Goal: Information Seeking & Learning: Learn about a topic

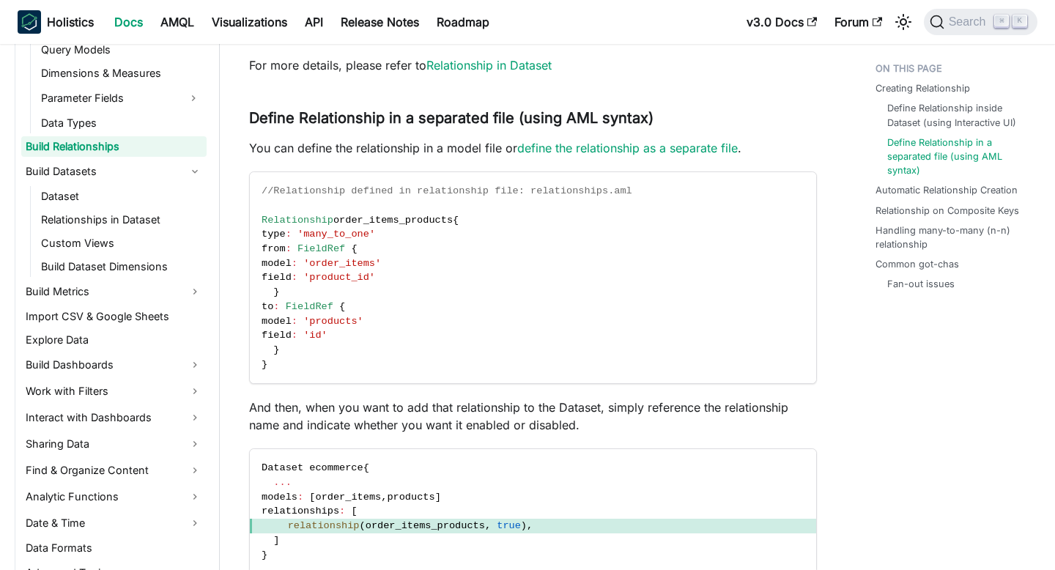
scroll to position [385, 0]
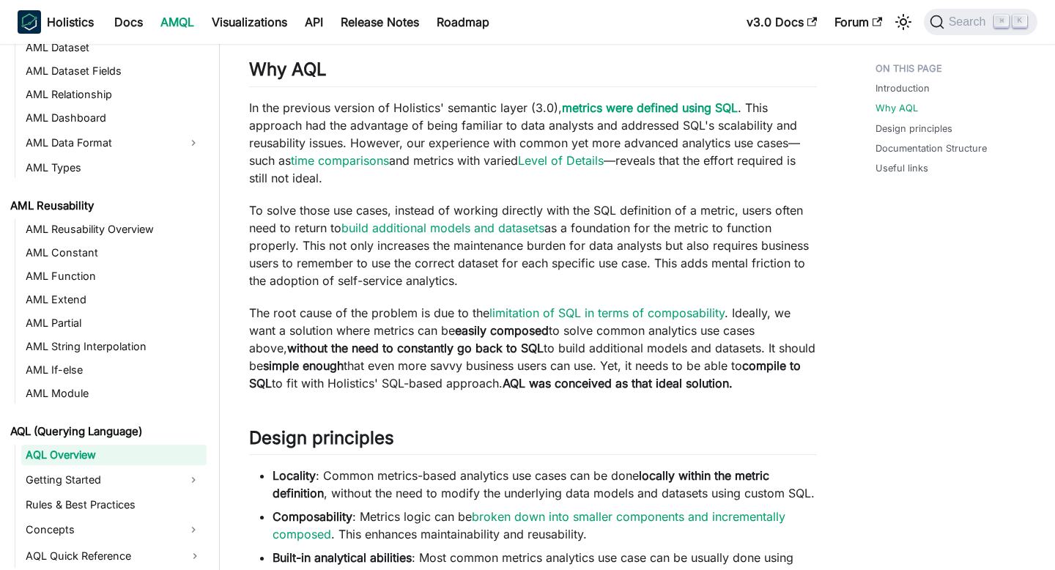
scroll to position [414, 0]
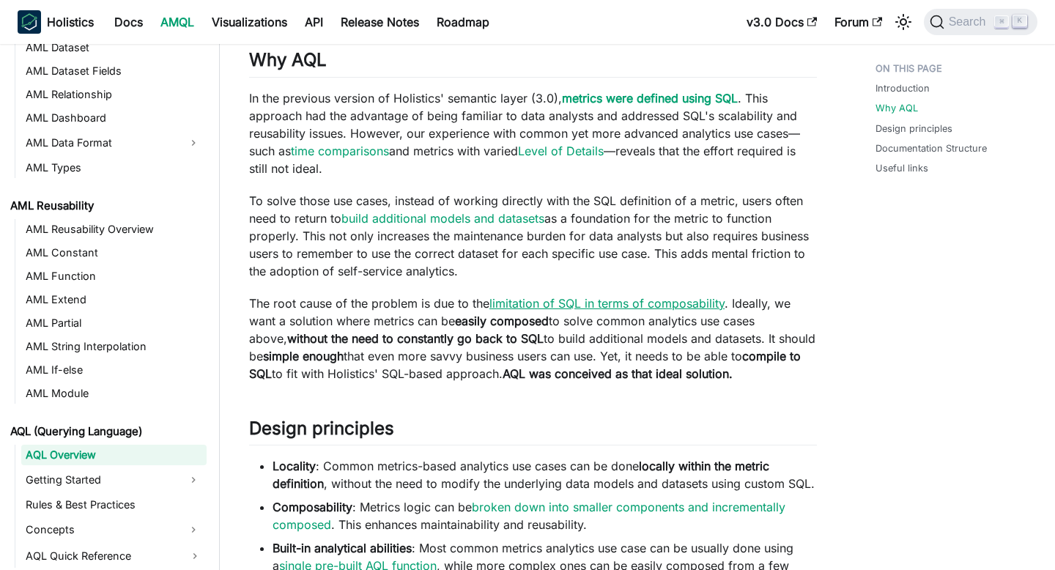
click at [585, 306] on link "limitation of SQL in terms of composability" at bounding box center [606, 303] width 235 height 15
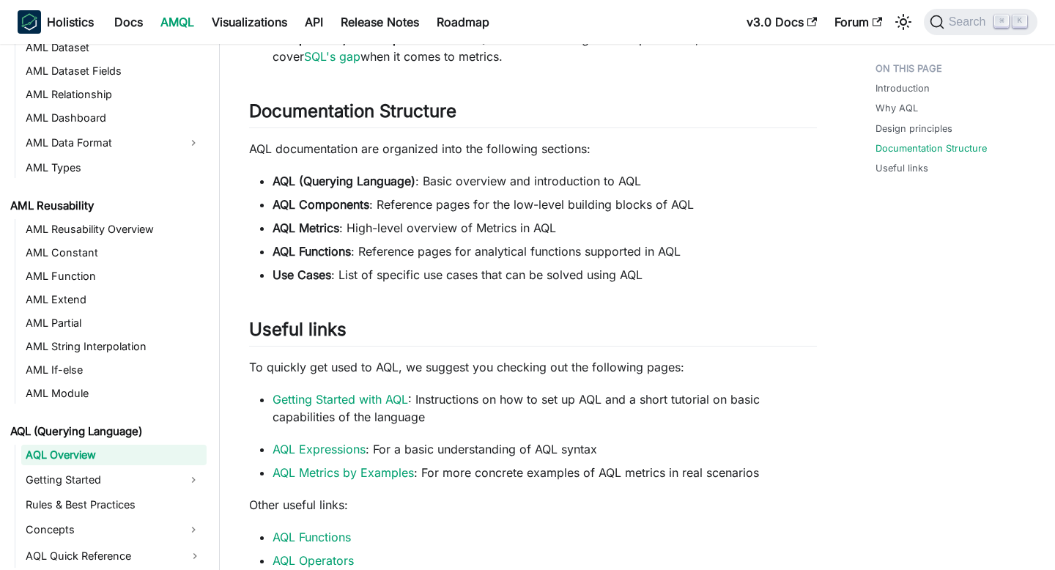
scroll to position [1065, 0]
click at [305, 406] on link "Getting Started with AQL" at bounding box center [341, 398] width 136 height 15
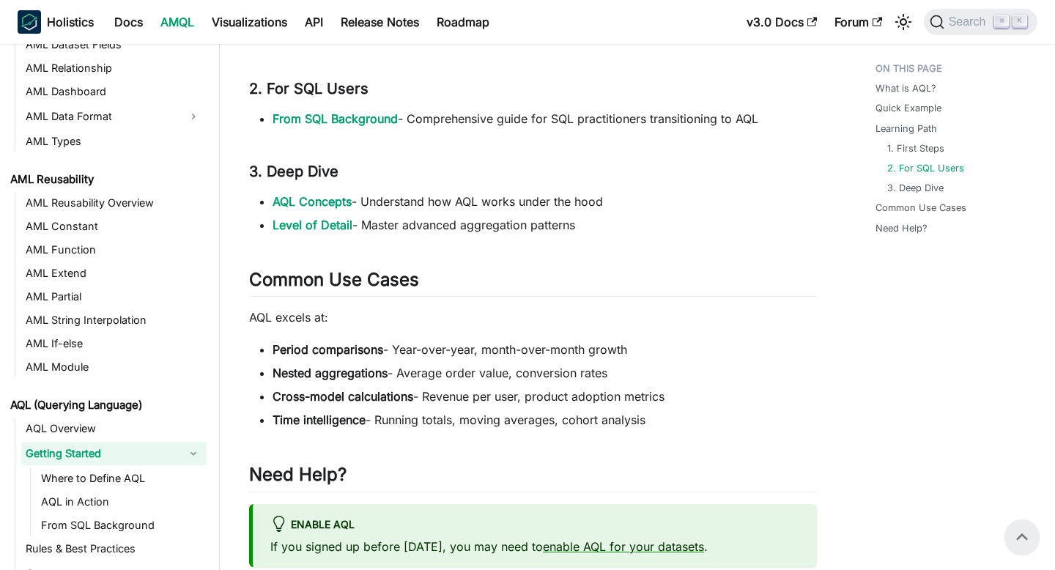
scroll to position [729, 0]
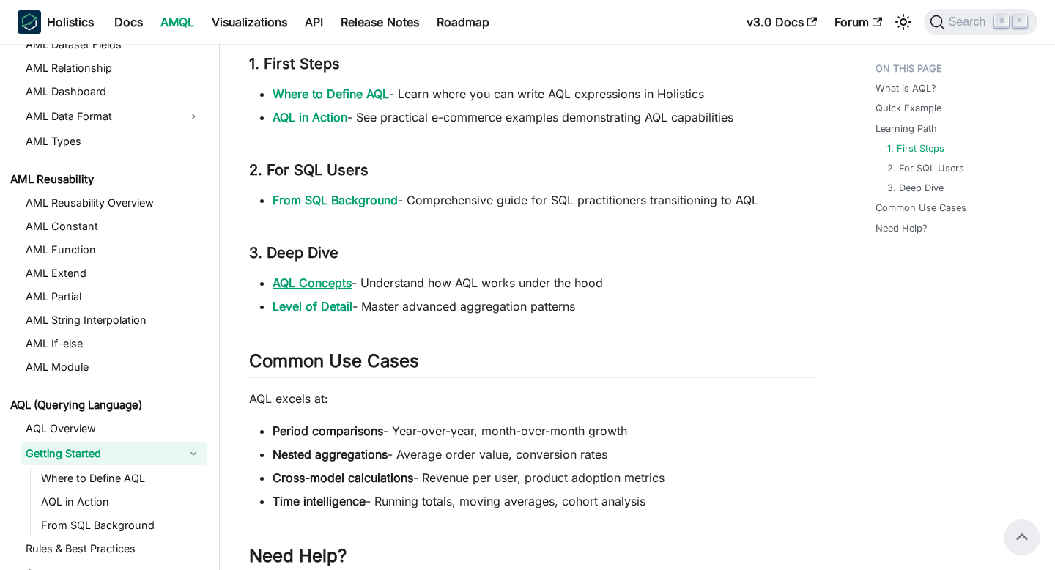
click at [332, 286] on link "AQL Concepts" at bounding box center [312, 282] width 79 height 15
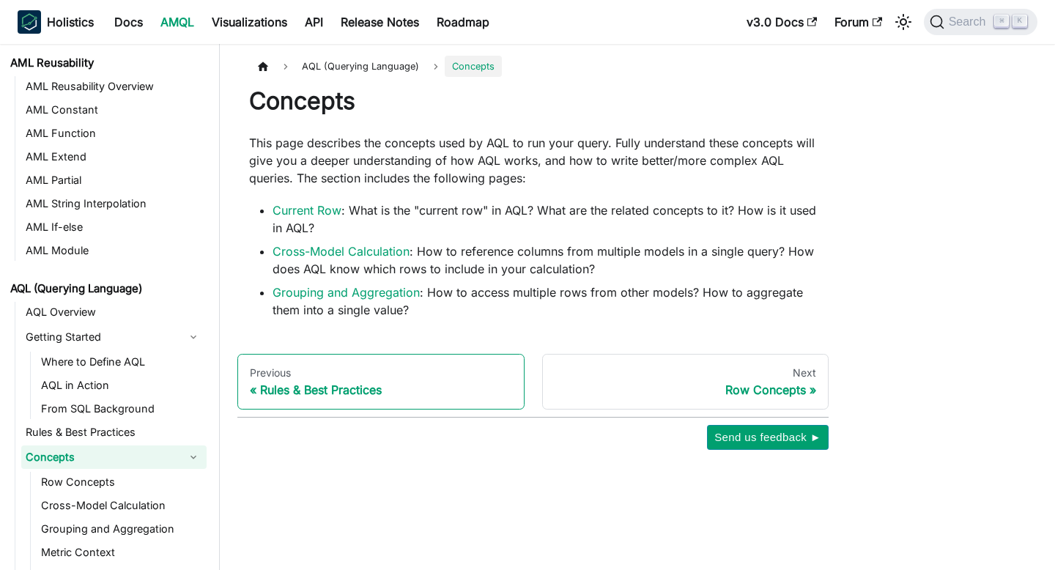
scroll to position [420, 0]
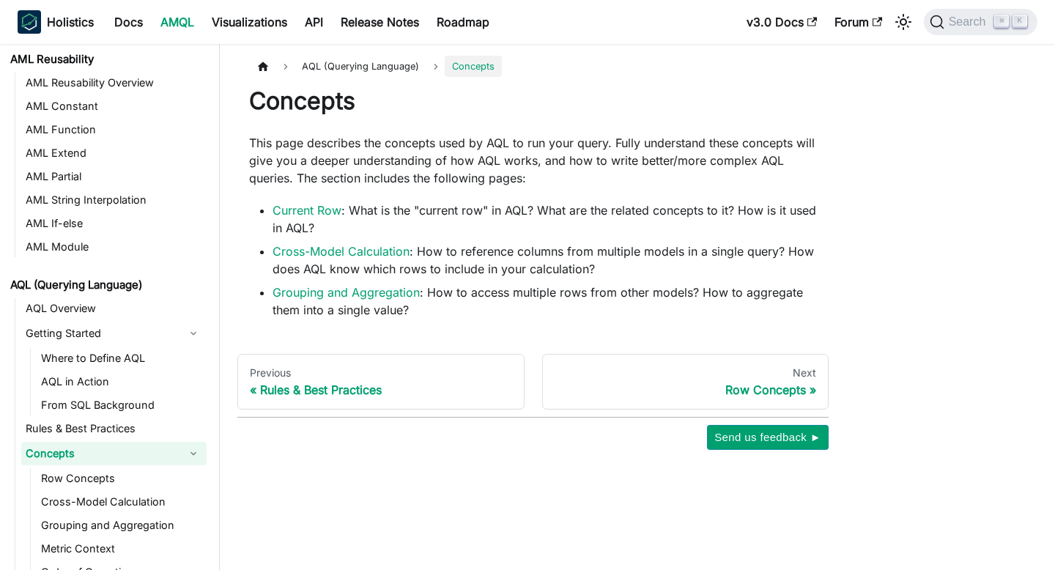
scroll to position [729, 0]
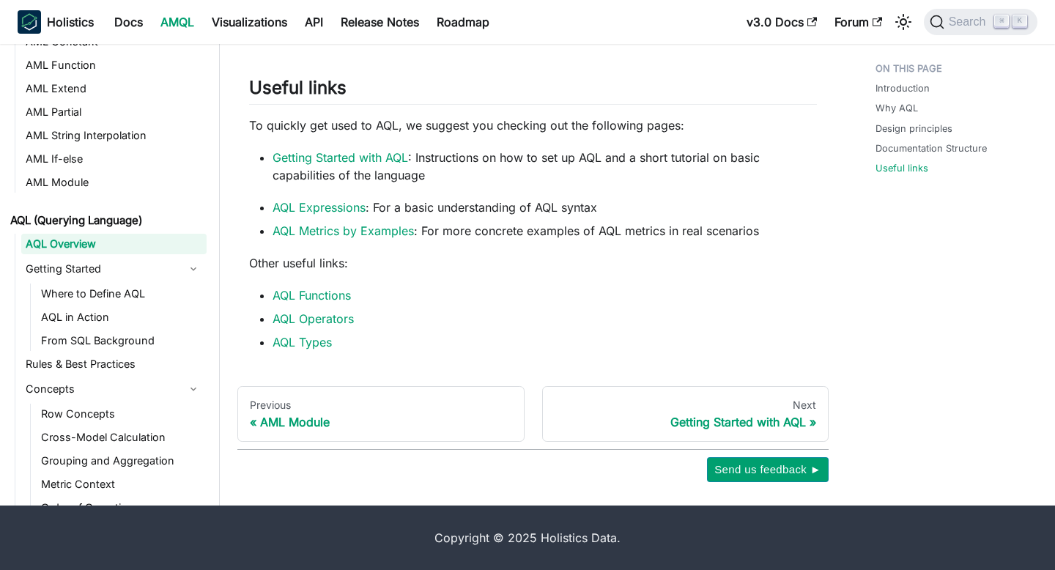
scroll to position [1323, 0]
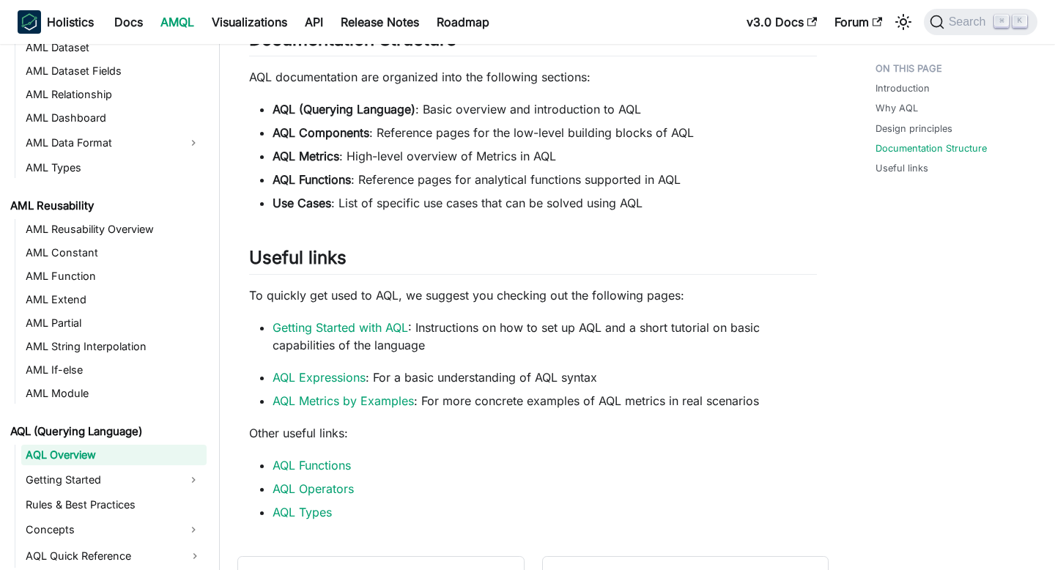
scroll to position [1148, 0]
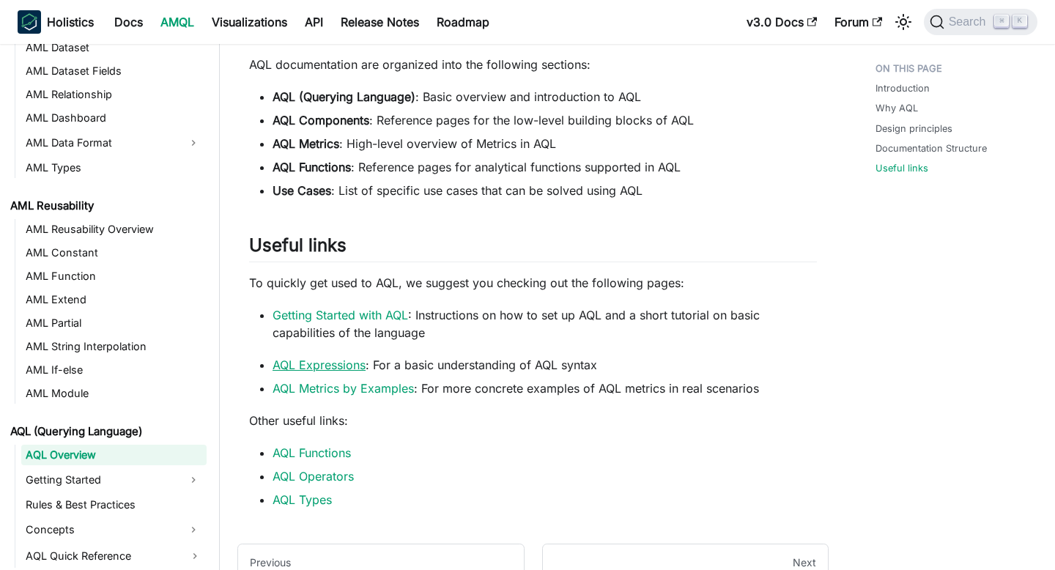
click at [355, 372] on link "AQL Expressions" at bounding box center [319, 365] width 93 height 15
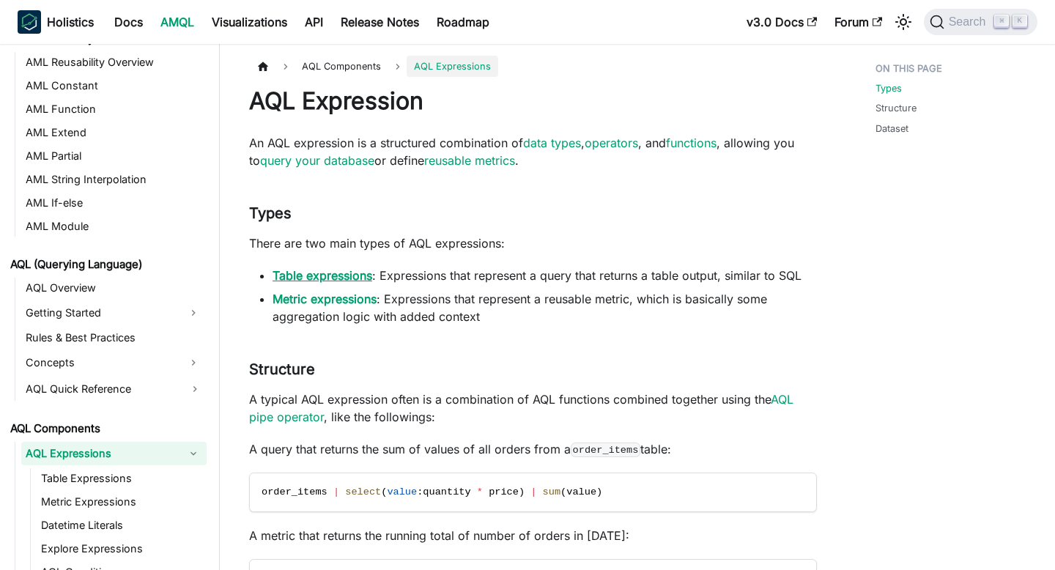
click at [337, 273] on link "Table expressions" at bounding box center [323, 275] width 100 height 15
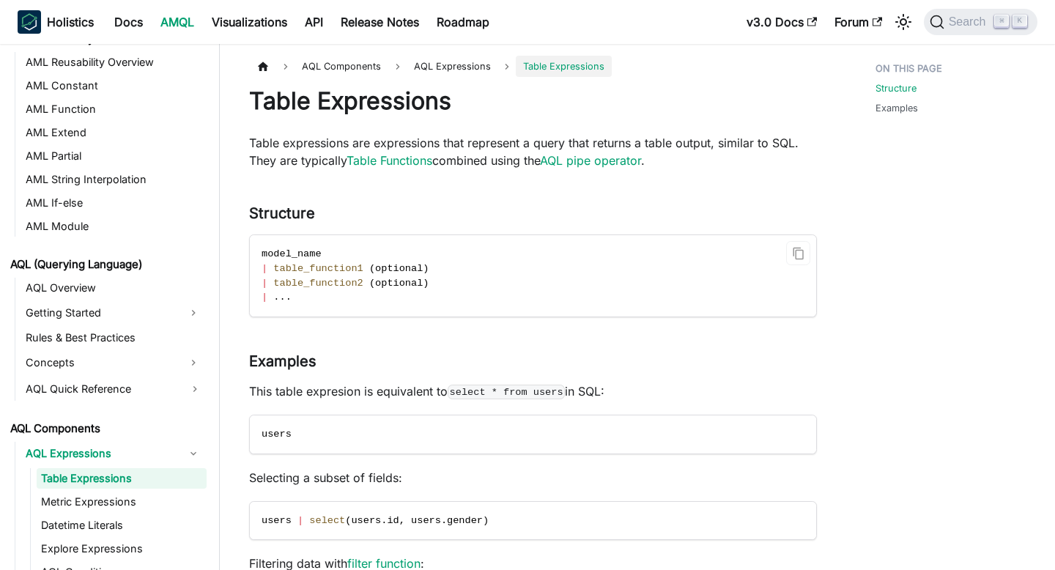
scroll to position [464, 0]
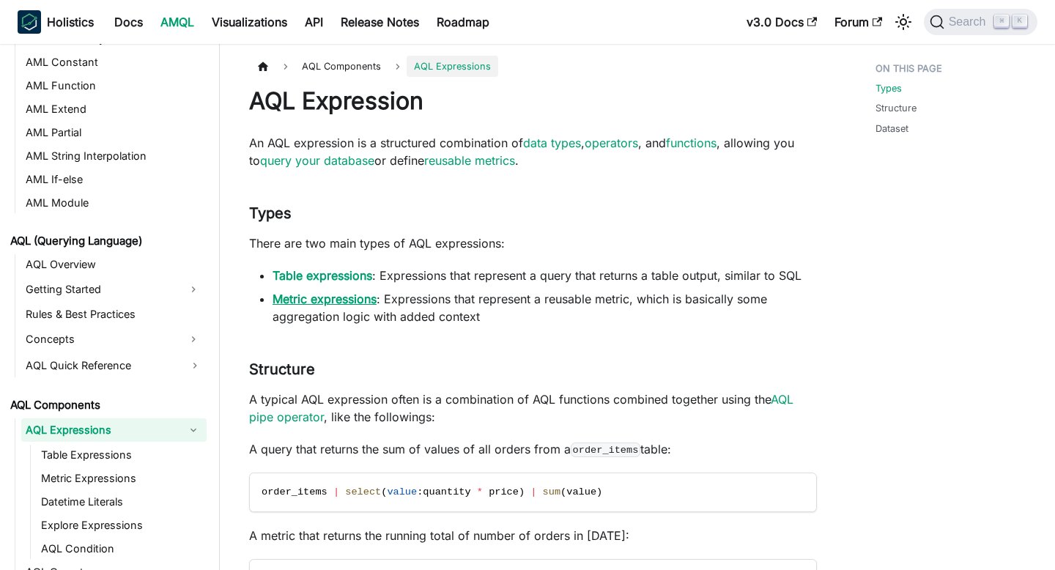
click at [333, 293] on link "Metric expressions" at bounding box center [325, 299] width 104 height 15
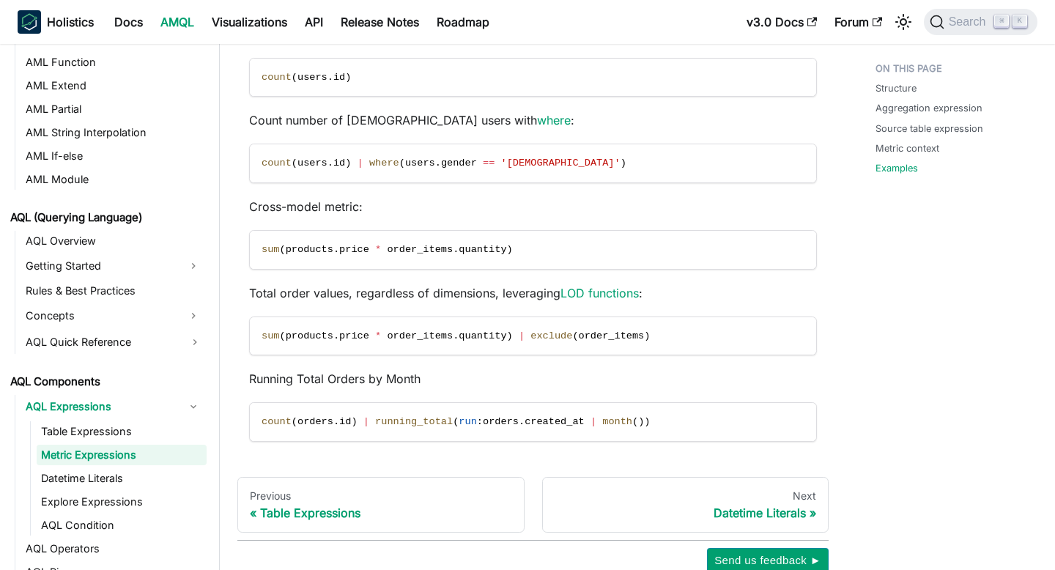
scroll to position [1787, 0]
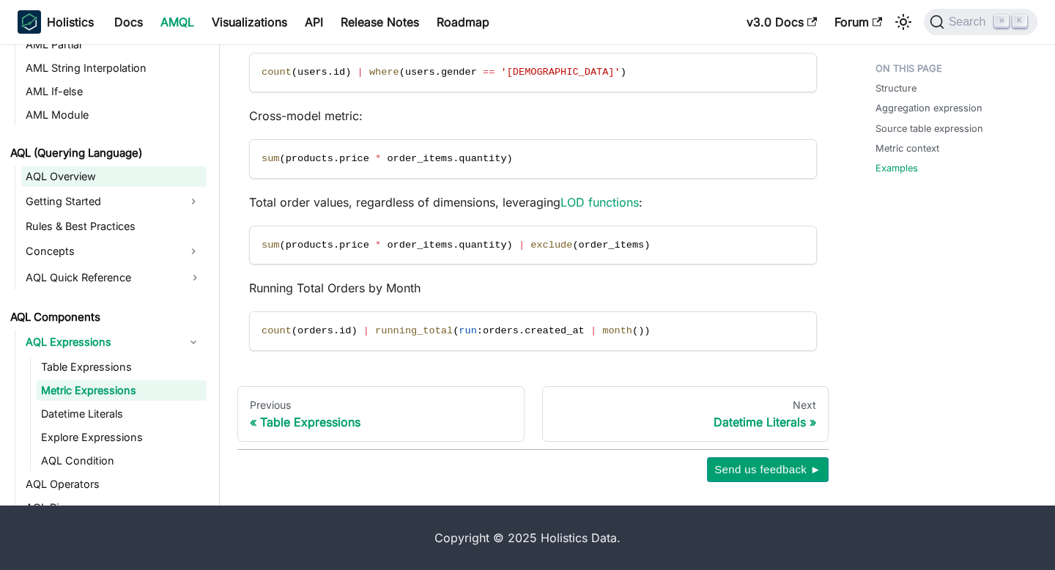
click at [58, 179] on link "AQL Overview" at bounding box center [113, 176] width 185 height 21
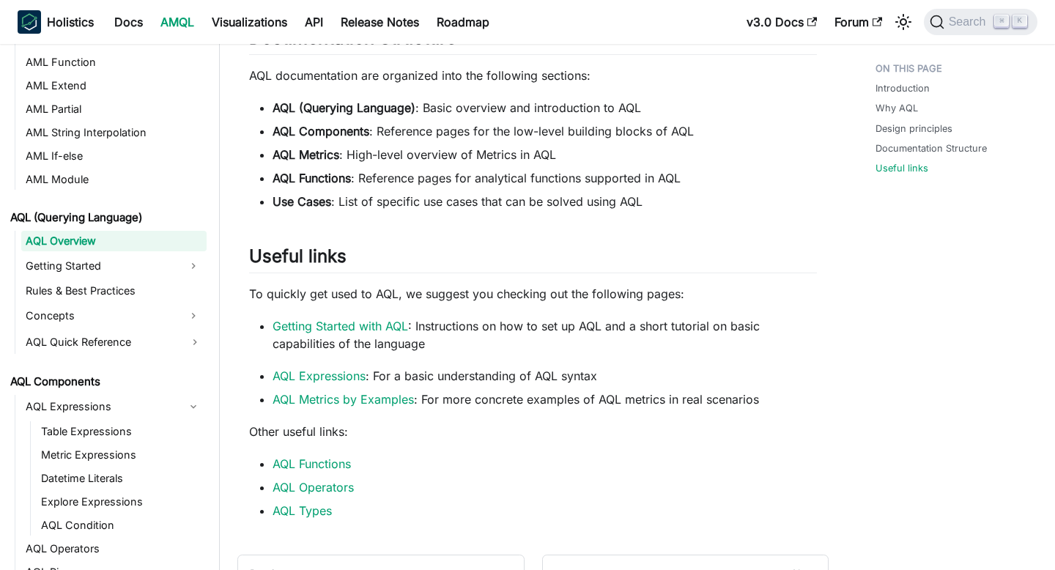
scroll to position [1323, 0]
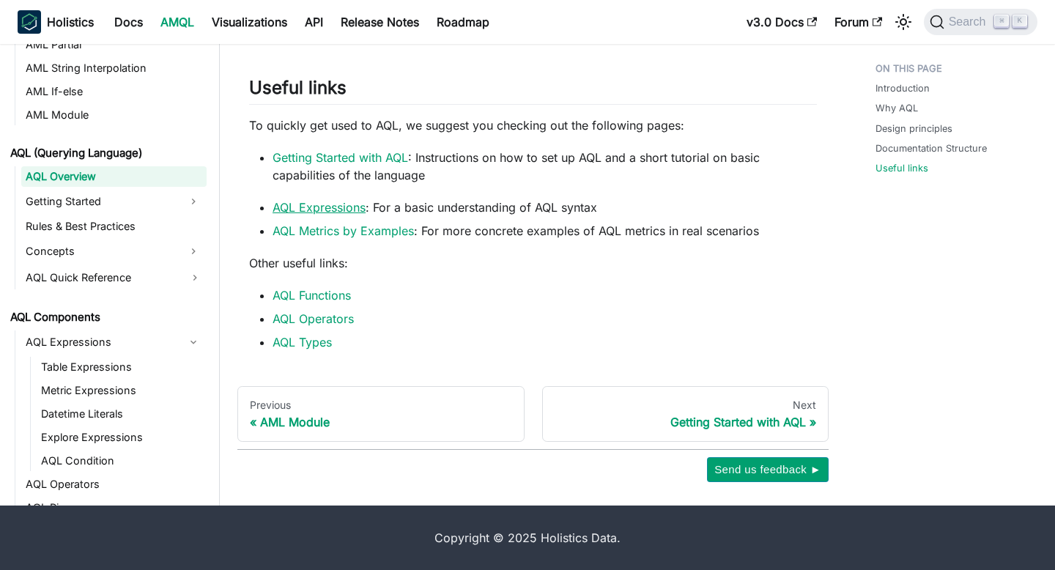
click at [330, 204] on link "AQL Expressions" at bounding box center [319, 207] width 93 height 15
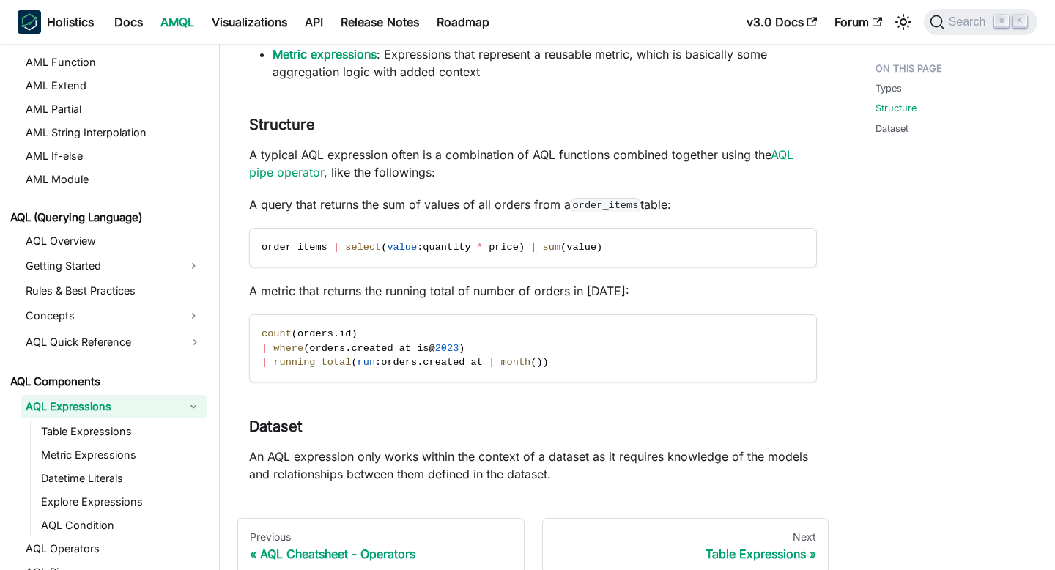
scroll to position [377, 0]
